Goal: Task Accomplishment & Management: Use online tool/utility

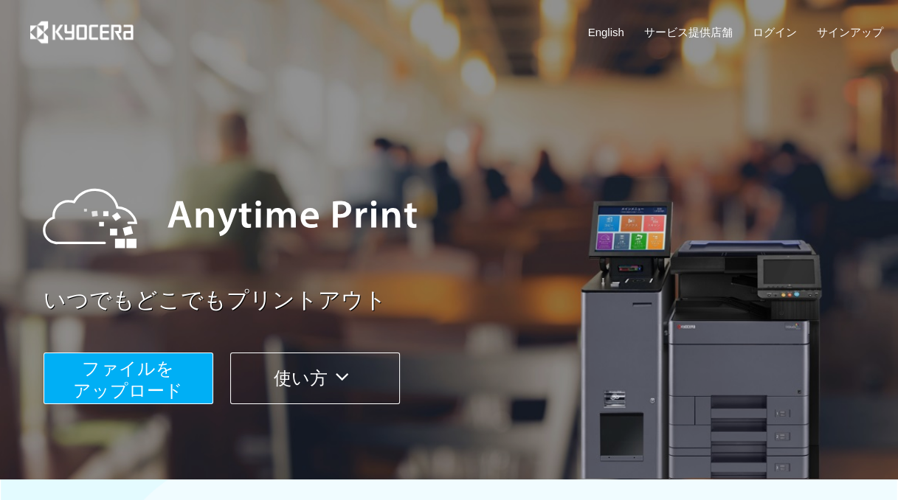
click at [177, 378] on span "ファイルを ​​アップロード" at bounding box center [128, 380] width 110 height 42
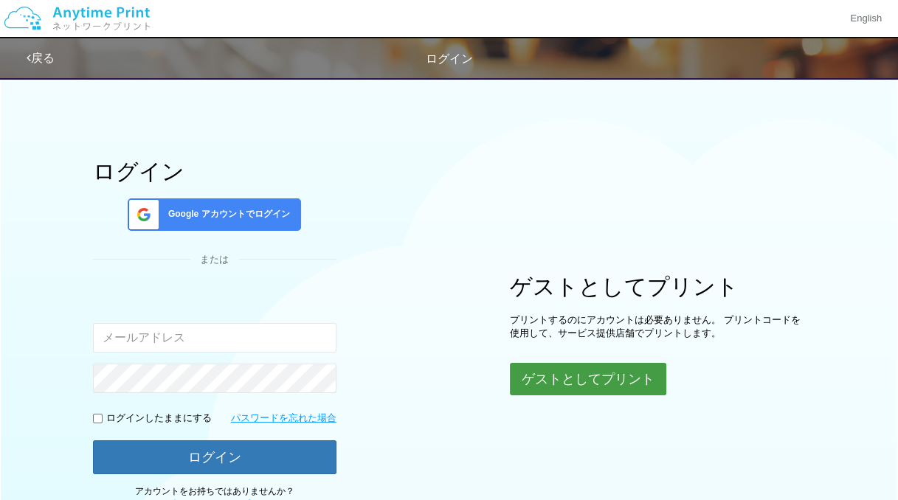
click at [592, 379] on button "ゲストとしてプリント" at bounding box center [588, 379] width 156 height 32
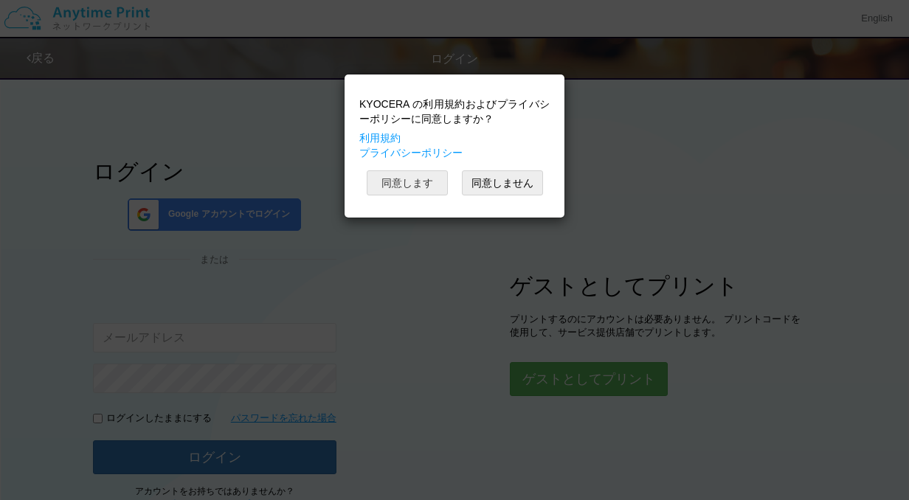
click at [425, 181] on button "同意します" at bounding box center [407, 182] width 81 height 25
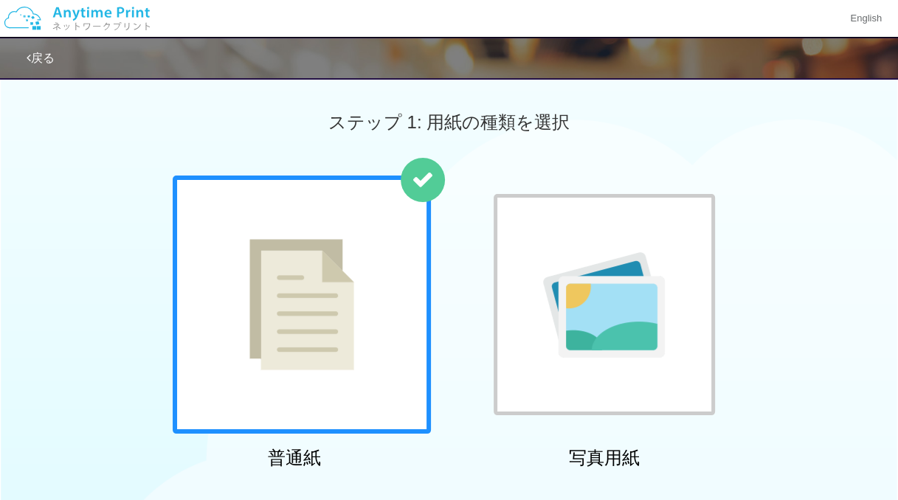
click at [376, 261] on div at bounding box center [302, 305] width 258 height 258
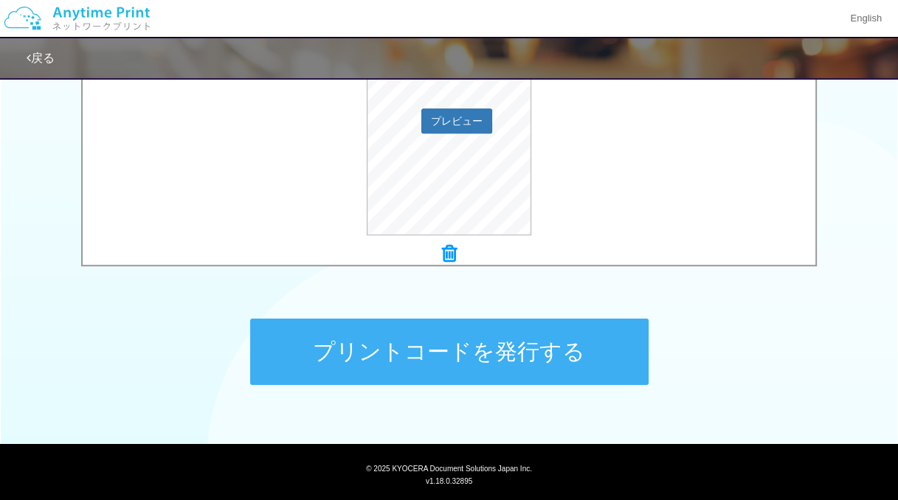
scroll to position [590, 0]
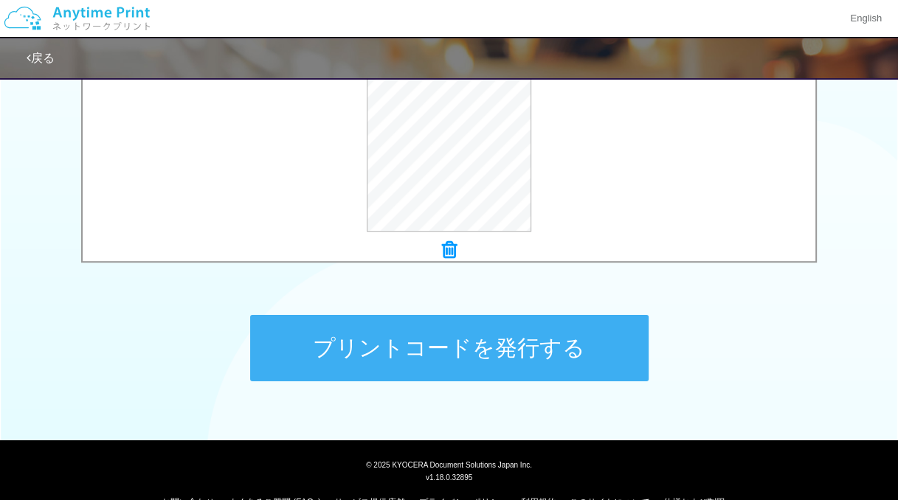
click at [540, 344] on button "プリントコードを発行する" at bounding box center [449, 348] width 398 height 66
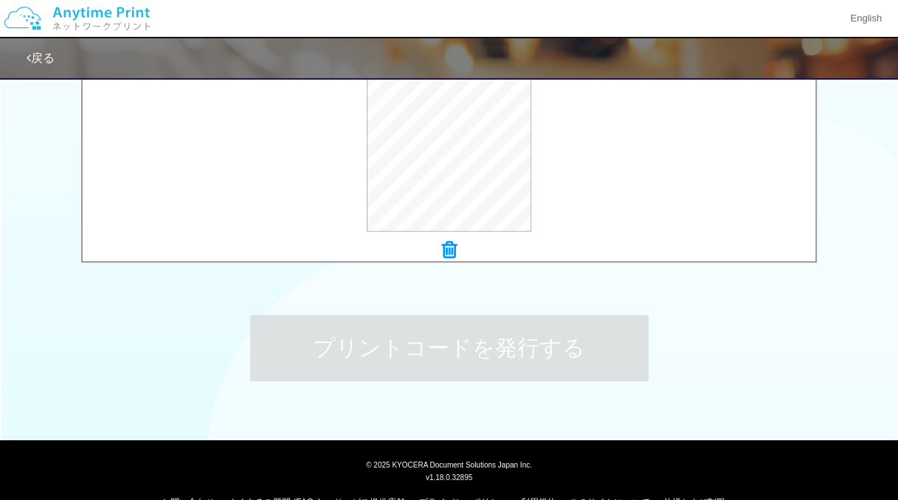
scroll to position [0, 0]
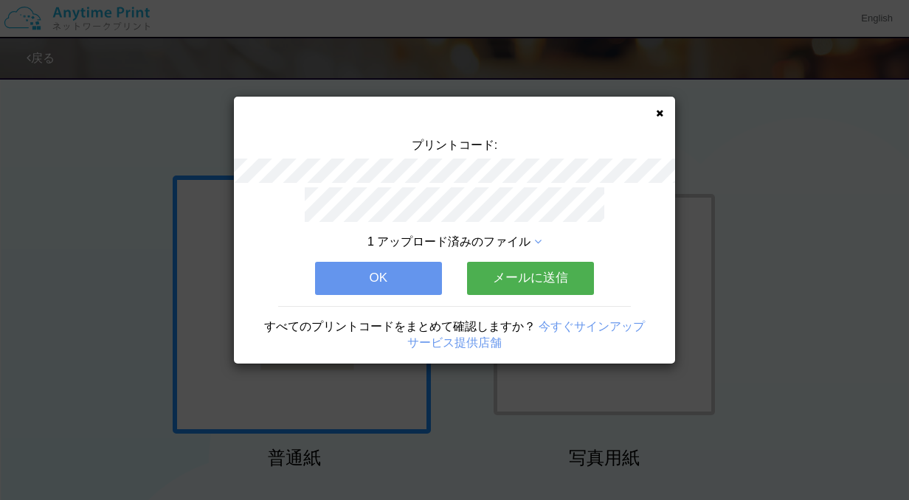
click at [658, 112] on icon at bounding box center [659, 113] width 7 height 10
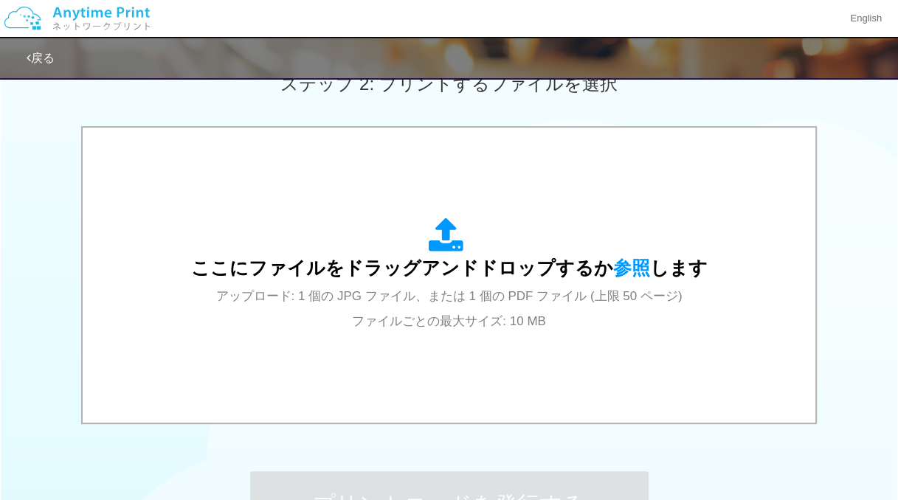
scroll to position [443, 0]
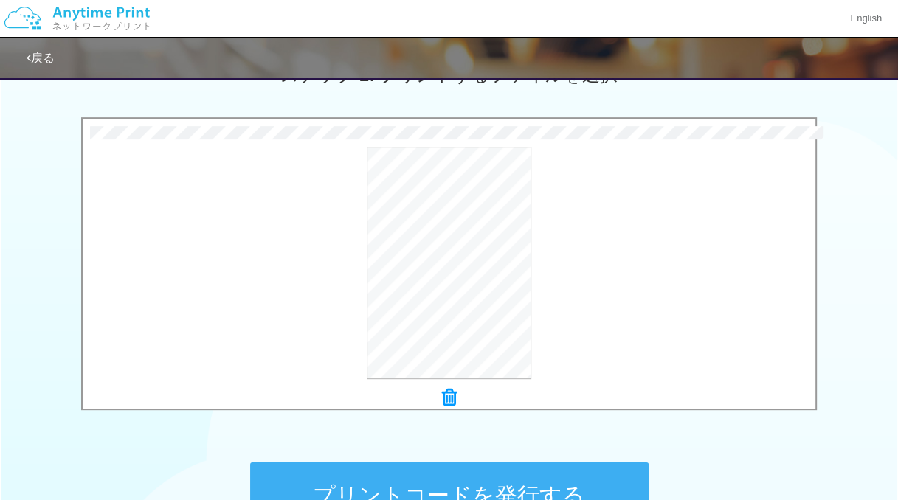
click at [593, 483] on button "プリントコードを発行する" at bounding box center [449, 496] width 398 height 66
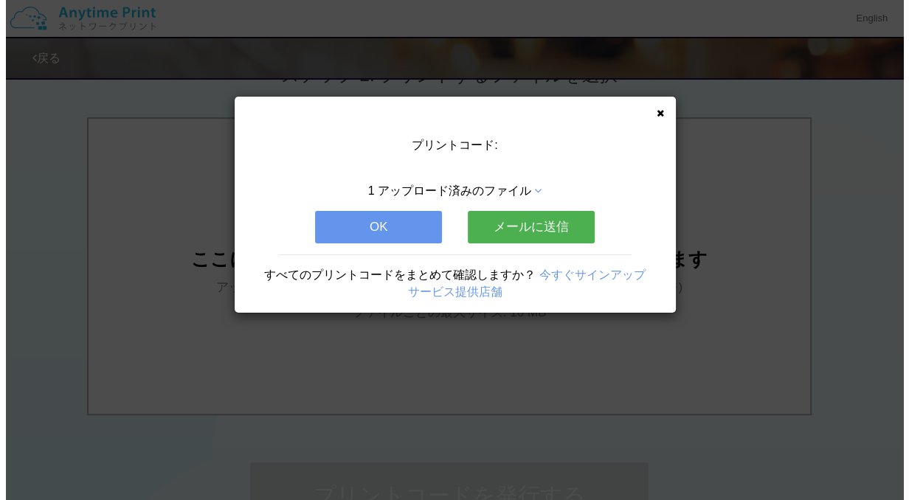
scroll to position [0, 0]
